Goal: Transaction & Acquisition: Purchase product/service

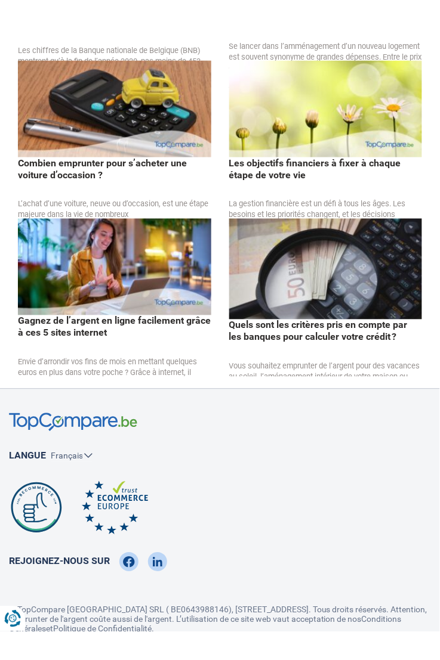
scroll to position [2121, 0]
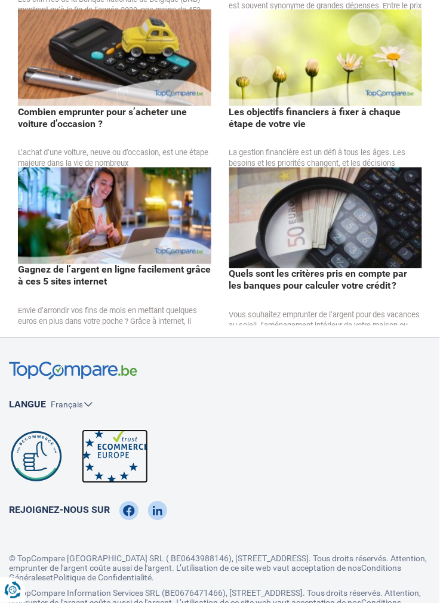
click at [121, 444] on img at bounding box center [115, 457] width 66 height 54
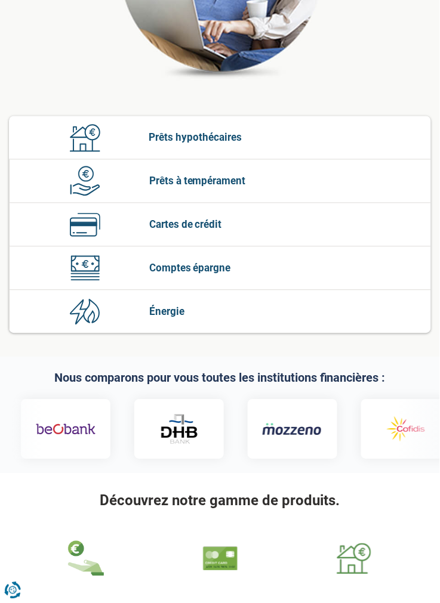
scroll to position [0, 0]
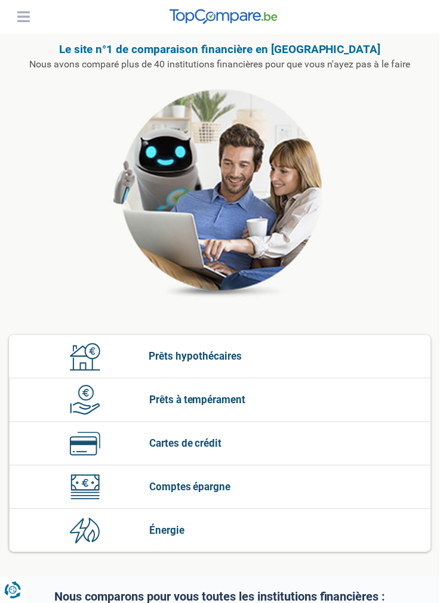
click at [22, 16] on button "Menu" at bounding box center [23, 17] width 18 height 18
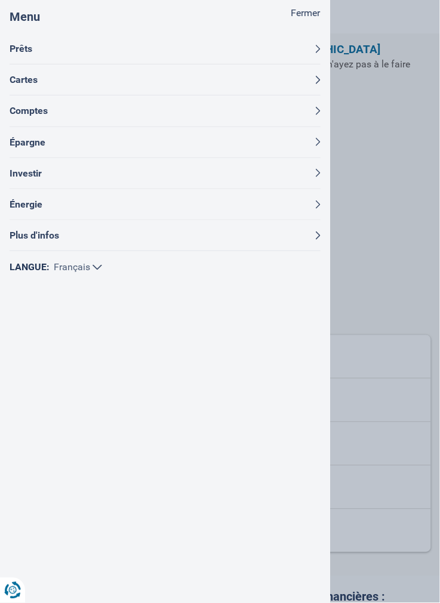
click at [137, 227] on button "Plus d'infos" at bounding box center [165, 235] width 311 height 30
click at [63, 300] on link "À propos" at bounding box center [169, 303] width 301 height 21
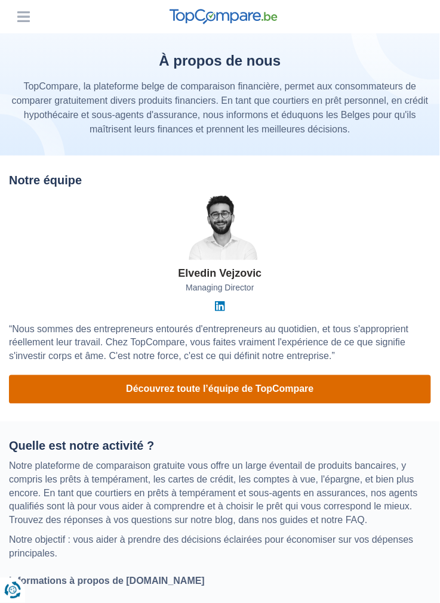
click at [230, 386] on link "Découvrez toute l’équipe de TopCompare" at bounding box center [220, 389] width 422 height 29
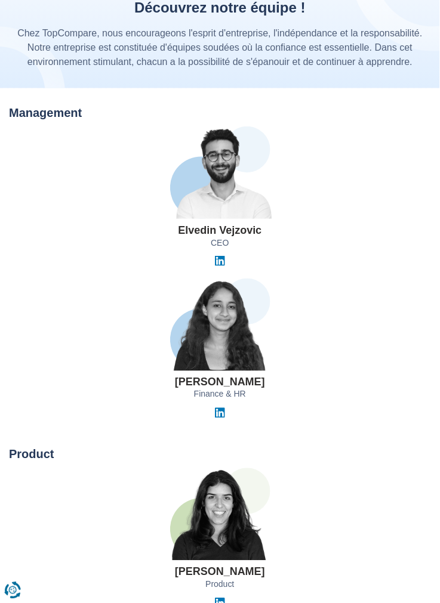
scroll to position [46, 0]
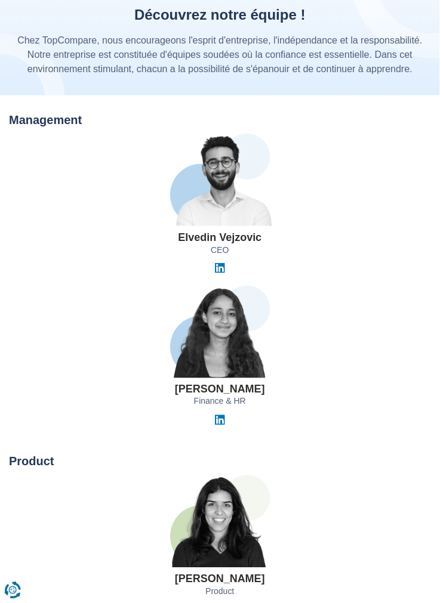
click at [296, 421] on div "Jihane El Khyari Finance & HR" at bounding box center [220, 356] width 422 height 140
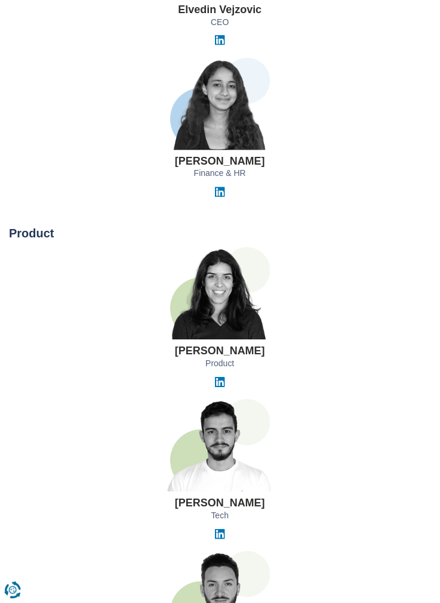
scroll to position [0, 0]
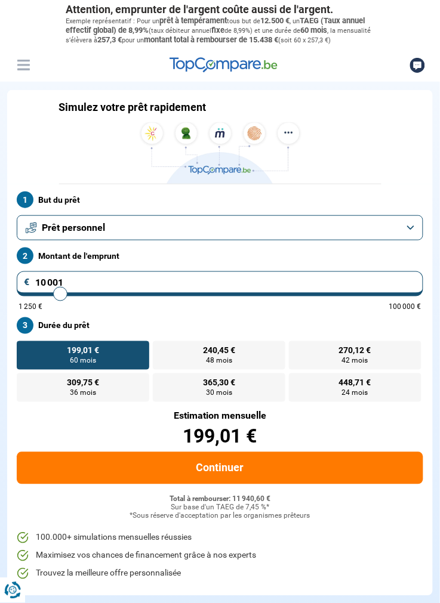
type input "10 500"
type input "10500"
type input "11 750"
type input "11750"
type input "12 000"
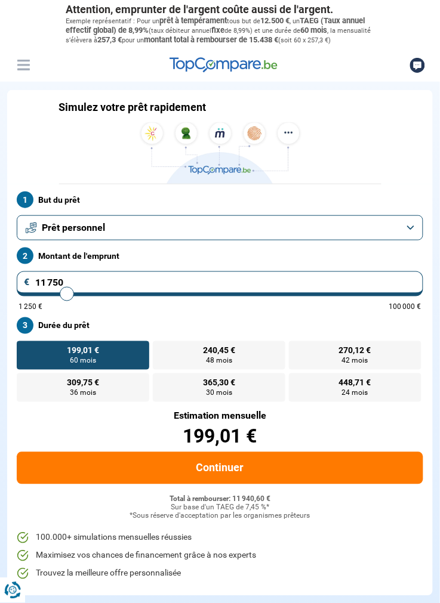
type input "12000"
type input "12 750"
type input "12750"
type input "13 500"
type input "13500"
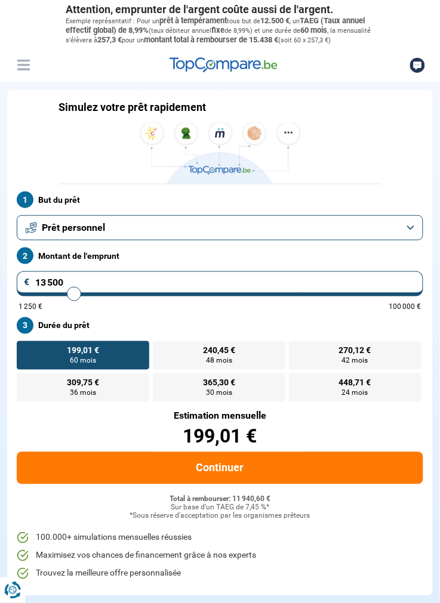
type input "14 000"
type input "14000"
type input "14 500"
type input "14500"
type input "14 750"
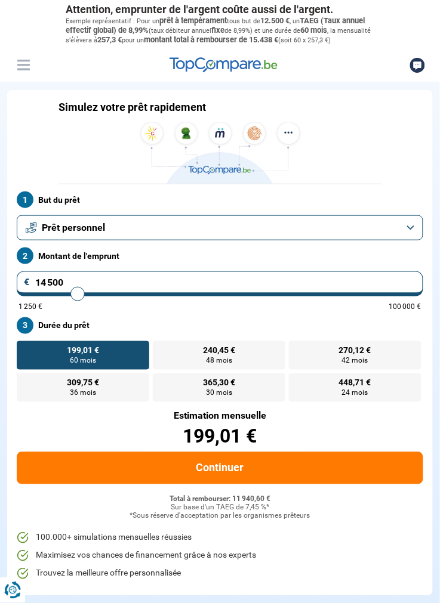
type input "14750"
type input "15 000"
type input "15000"
type input "15 500"
type input "15500"
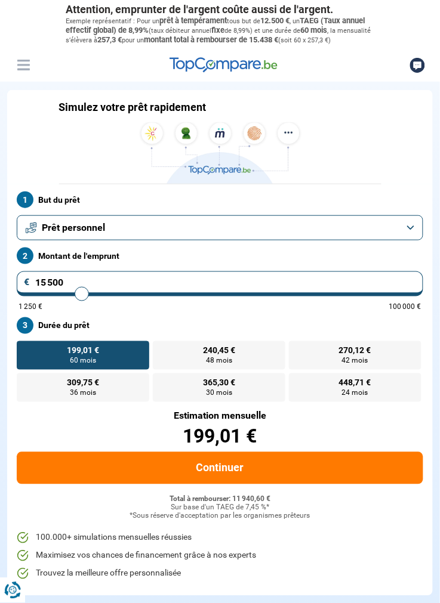
type input "15 750"
type input "15750"
type input "16 250"
type input "16250"
type input "16 750"
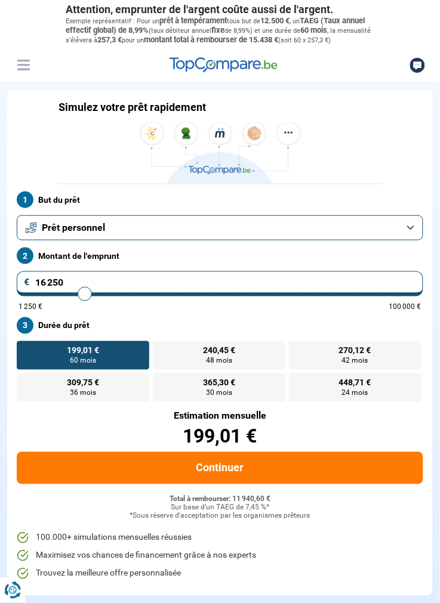
type input "16750"
type input "17 250"
type input "17250"
type input "17 500"
type input "17500"
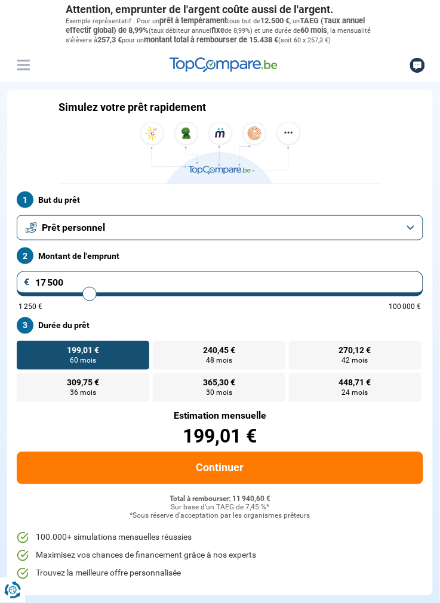
type input "17 750"
type input "17750"
type input "18 000"
type input "18000"
type input "18 250"
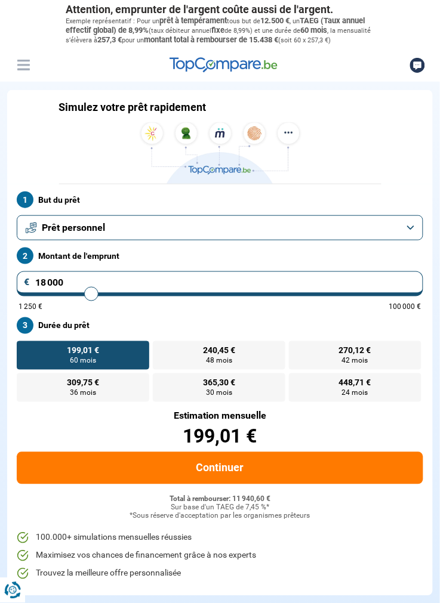
type input "18250"
type input "18 500"
type input "18500"
type input "18 750"
type input "18750"
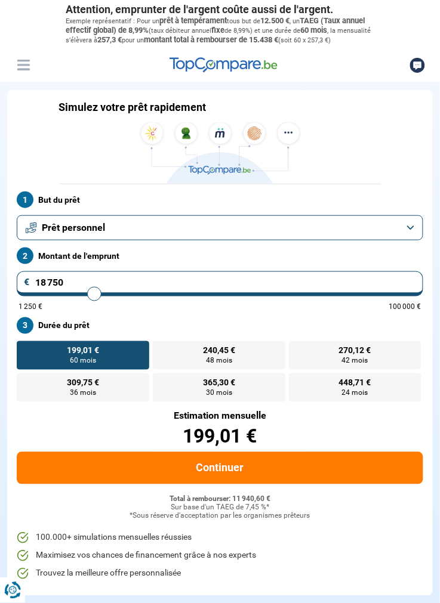
type input "19 000"
type input "19000"
type input "19 250"
type input "19250"
type input "19 500"
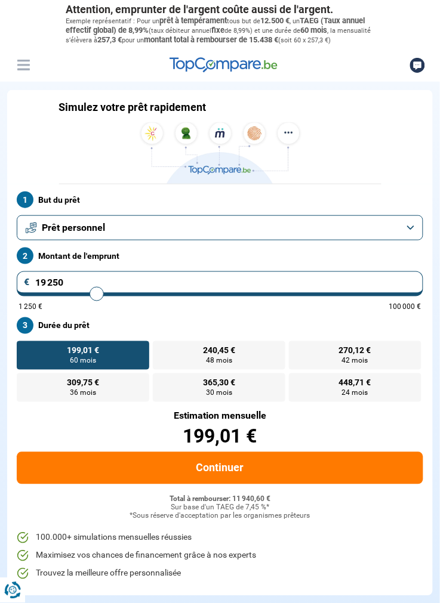
type input "19500"
type input "19 750"
type input "19750"
type input "20 000"
type input "20000"
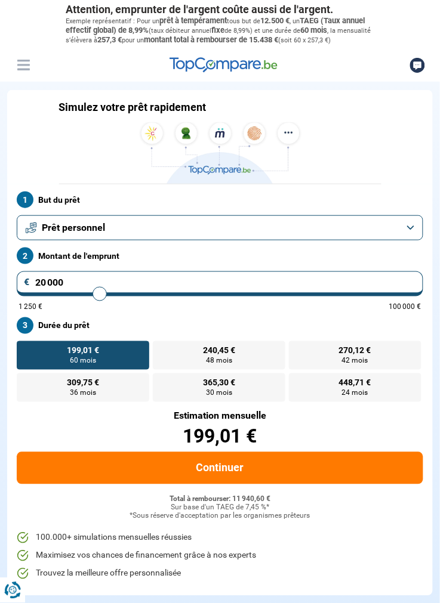
type input "20 250"
type input "20250"
type input "20 500"
type input "20500"
type input "20 750"
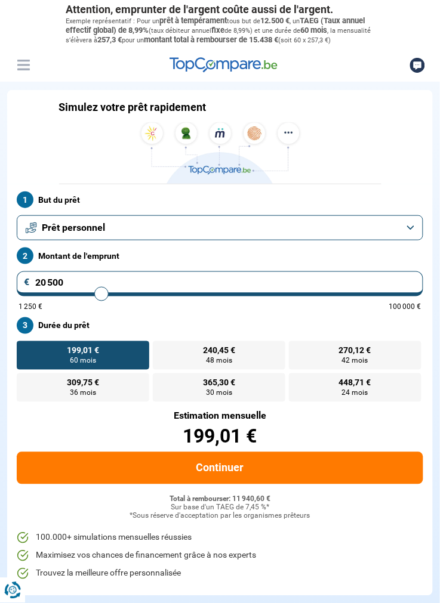
type input "20750"
type input "21 000"
type input "21000"
type input "21 250"
type input "21250"
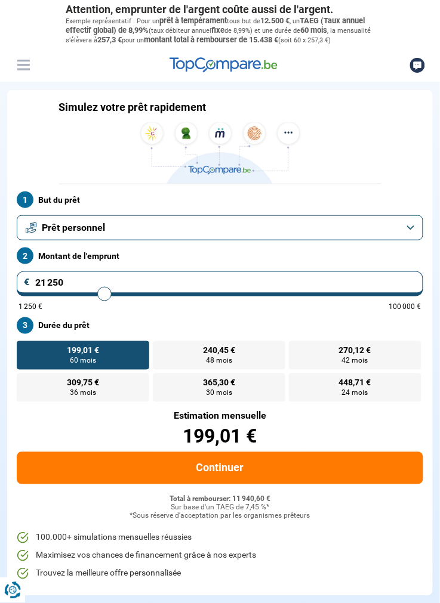
type input "21 500"
type input "21500"
type input "21 250"
type input "21250"
type input "21 000"
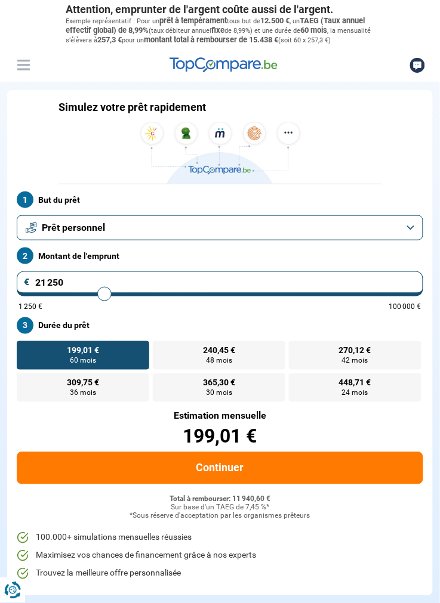
type input "21000"
type input "20 750"
type input "20750"
type input "20 500"
type input "20500"
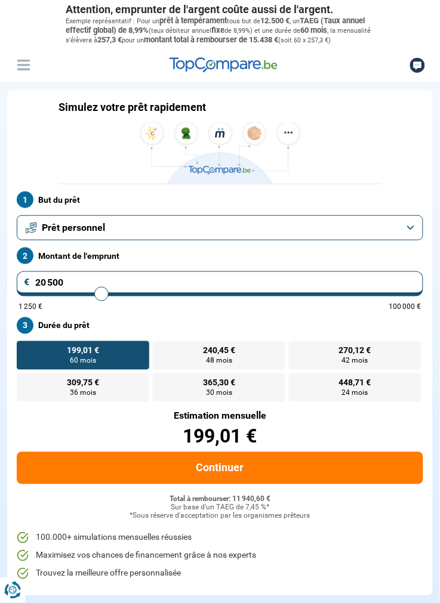
type input "20 250"
type input "20250"
type input "20 000"
type input "20000"
type input "20 250"
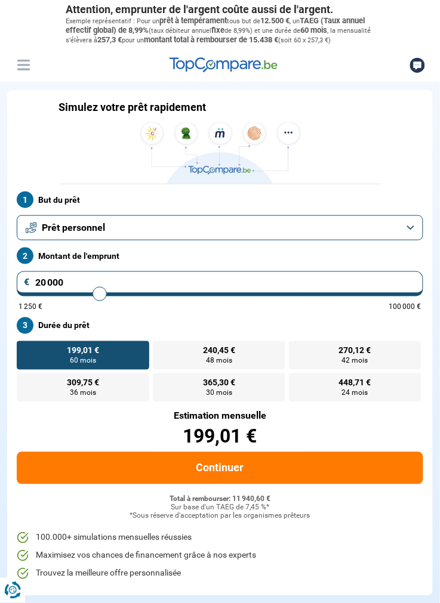
type input "20250"
type input "20 500"
type input "20500"
type input "20 750"
type input "20750"
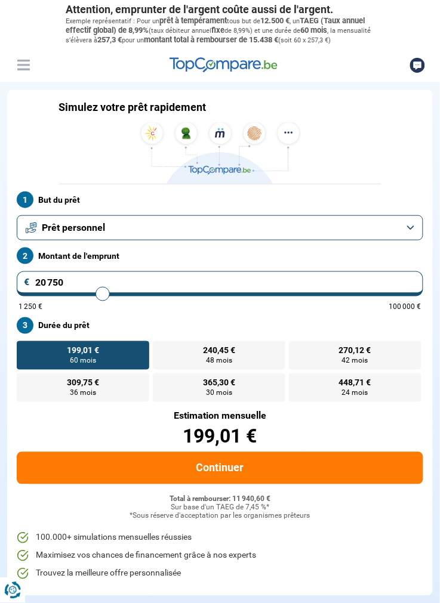
type input "21 000"
type input "21000"
type input "21 250"
type input "21250"
type input "21 500"
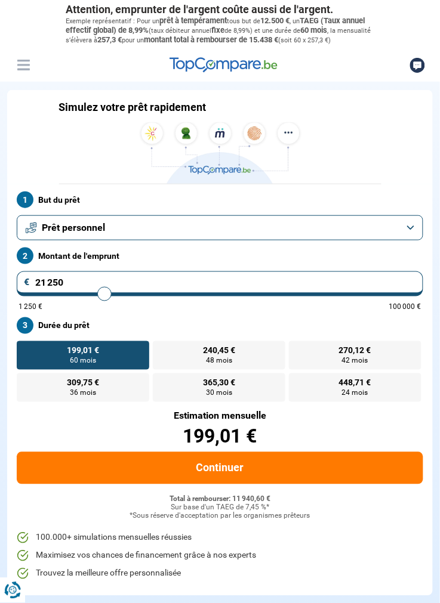
type input "21500"
type input "21 750"
type input "21750"
type input "22 000"
type input "22000"
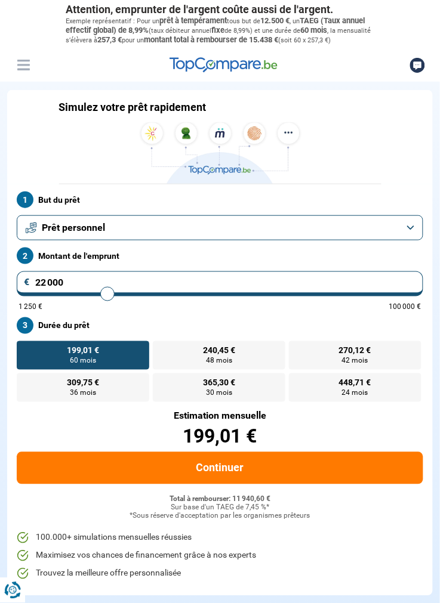
type input "22 250"
type input "22250"
radio input "false"
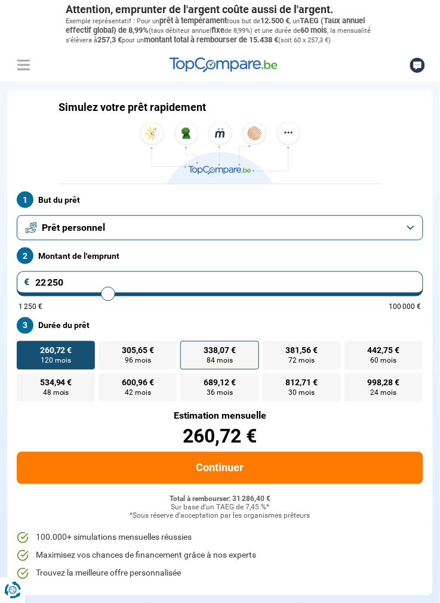
click at [231, 355] on span "338,07 €" at bounding box center [219, 351] width 32 height 8
click at [188, 349] on input "338,07 € 84 mois" at bounding box center [184, 345] width 8 height 8
radio input "true"
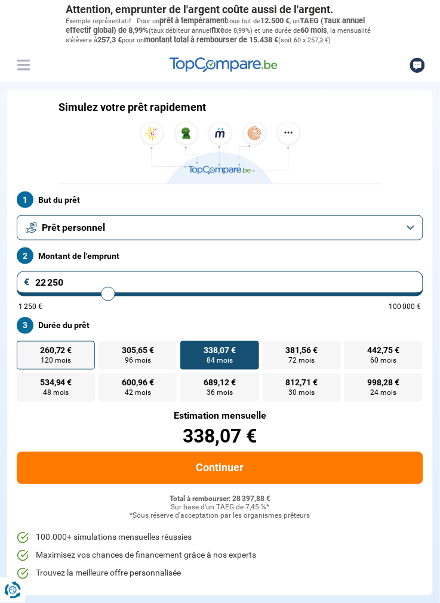
click at [58, 355] on span "260,72 €" at bounding box center [56, 351] width 32 height 8
click at [24, 349] on input "260,72 € 120 mois" at bounding box center [21, 345] width 8 height 8
radio input "true"
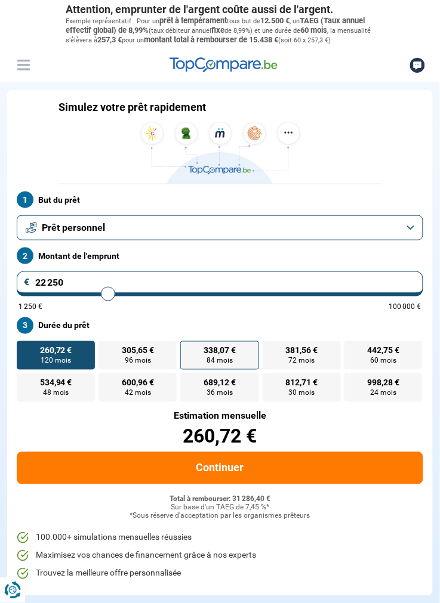
click at [218, 370] on label "338,07 € 84 mois" at bounding box center [219, 355] width 78 height 29
click at [188, 349] on input "338,07 € 84 mois" at bounding box center [184, 345] width 8 height 8
radio input "true"
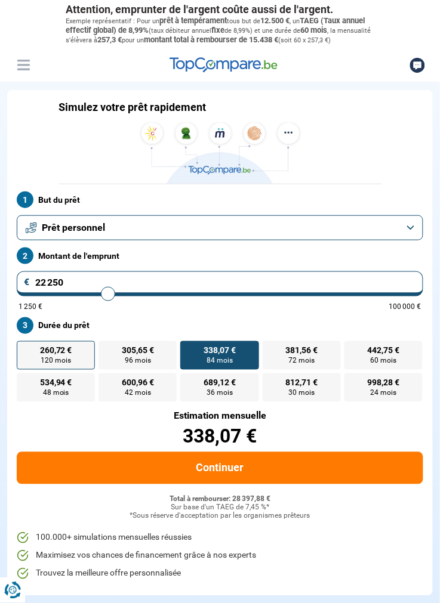
click at [64, 355] on span "260,72 €" at bounding box center [56, 351] width 32 height 8
click at [24, 349] on input "260,72 € 120 mois" at bounding box center [21, 345] width 8 height 8
radio input "true"
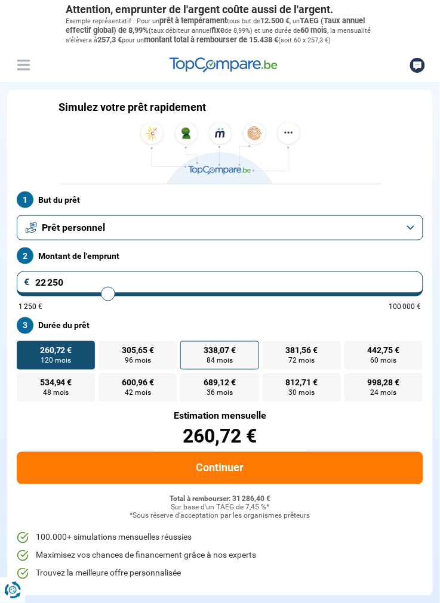
click at [228, 355] on span "338,07 €" at bounding box center [219, 351] width 32 height 8
click at [188, 349] on input "338,07 € 84 mois" at bounding box center [184, 345] width 8 height 8
radio input "true"
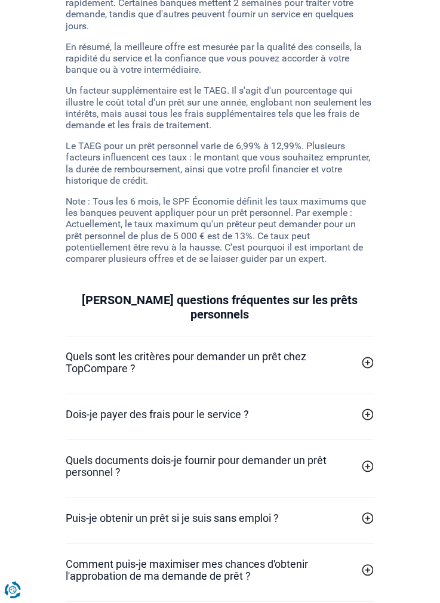
scroll to position [4203, 0]
click at [355, 408] on link "Dois-je payer des frais pour le service ?" at bounding box center [220, 414] width 308 height 12
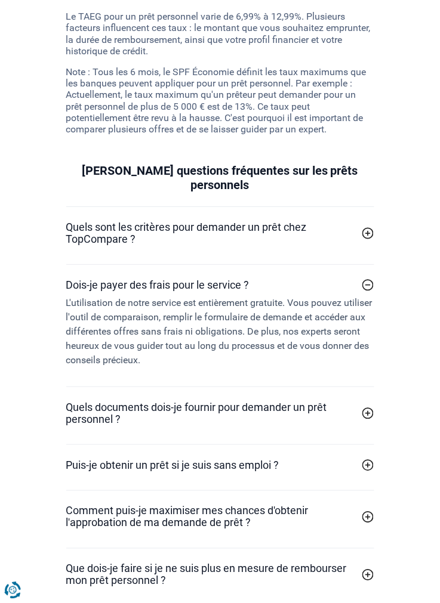
scroll to position [4334, 0]
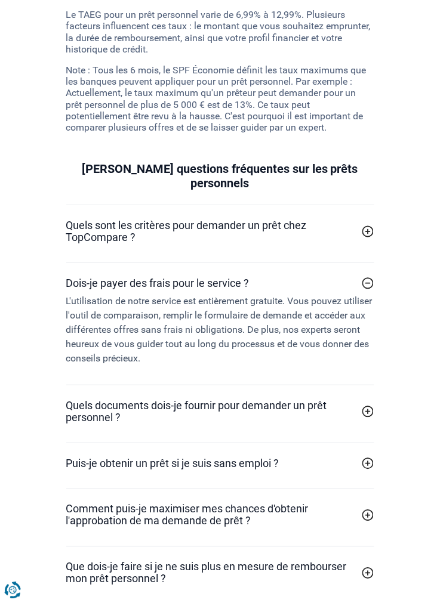
click at [355, 400] on h2 "Quels documents dois-je fournir pour demander un prêt personnel ?" at bounding box center [211, 412] width 290 height 24
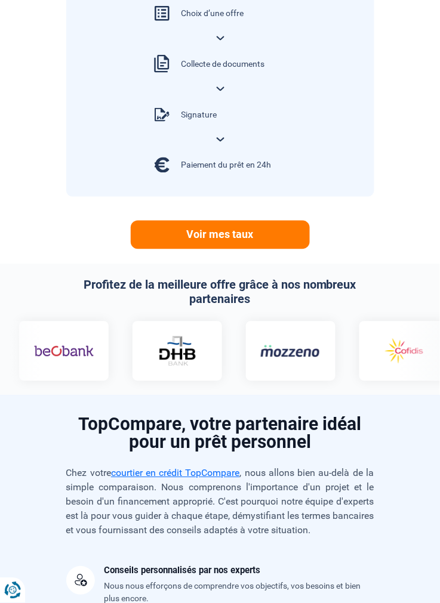
scroll to position [0, 0]
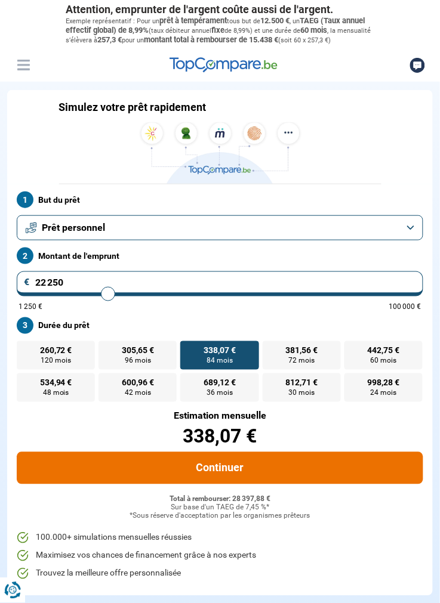
click at [333, 477] on button "Continuer" at bounding box center [220, 468] width 406 height 32
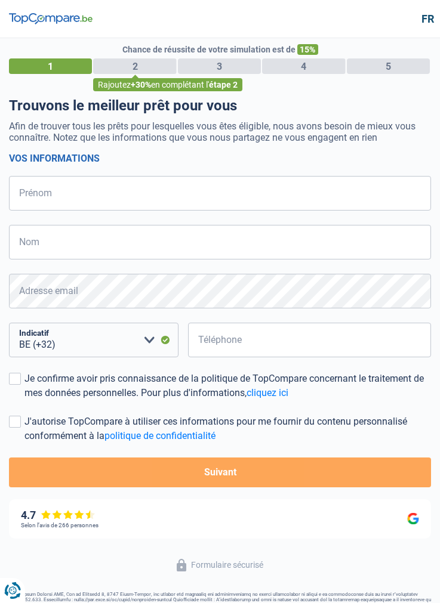
select select "32"
